Goal: Register for event/course

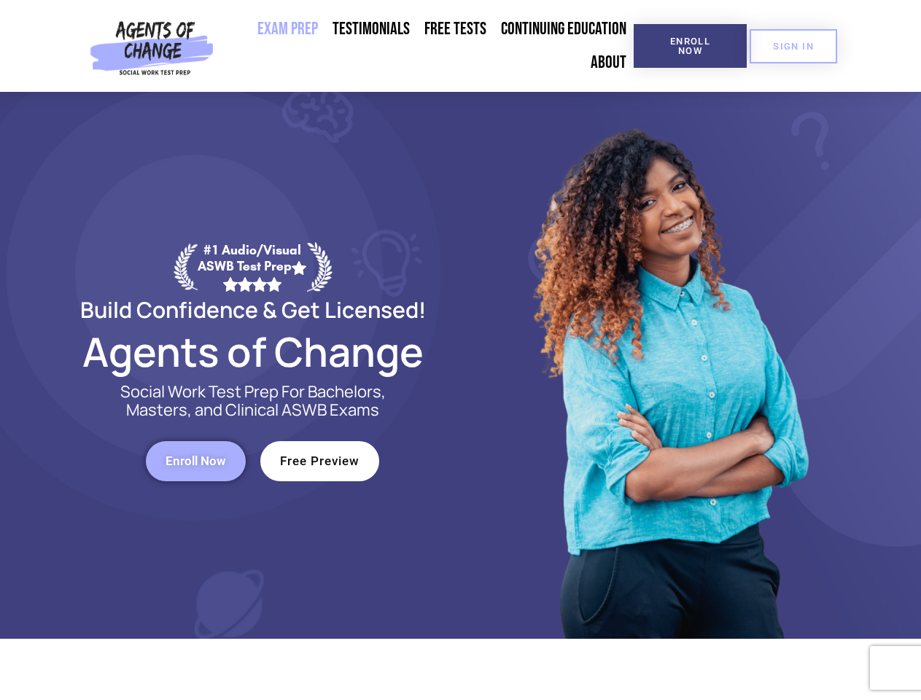
click at [461, 350] on div at bounding box center [669, 365] width 416 height 547
click at [690, 46] on span "Enroll Now" at bounding box center [690, 45] width 66 height 19
click at [793, 46] on span "SIGN IN" at bounding box center [793, 46] width 41 height 9
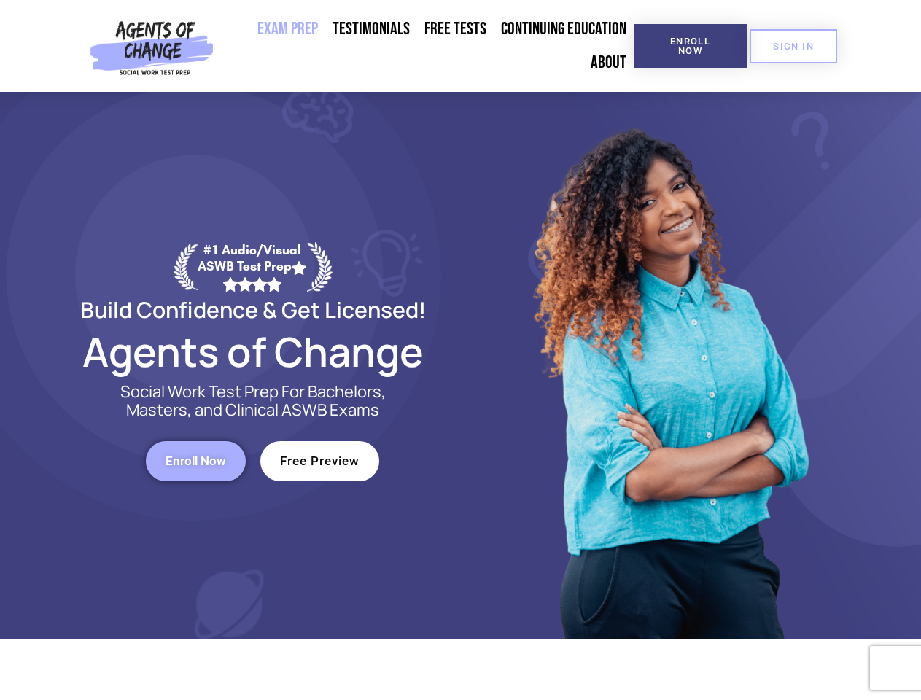
click at [195, 461] on span "Enroll Now" at bounding box center [195, 461] width 61 height 12
click at [319, 461] on span "Free Preview" at bounding box center [319, 461] width 79 height 12
